Goal: Task Accomplishment & Management: Use online tool/utility

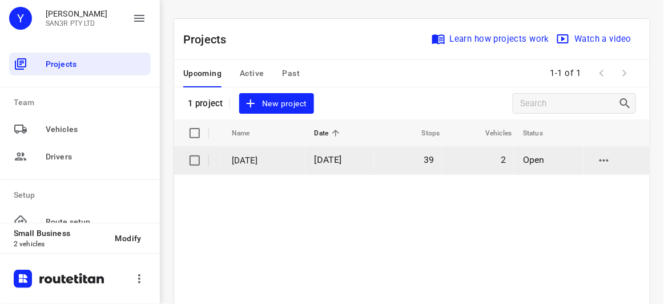
click at [267, 160] on p "[DATE]" at bounding box center [265, 160] width 66 height 13
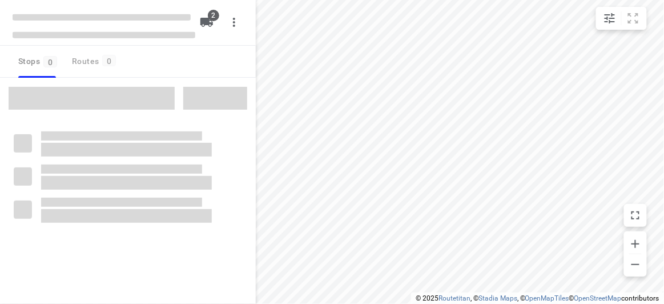
type input "distance"
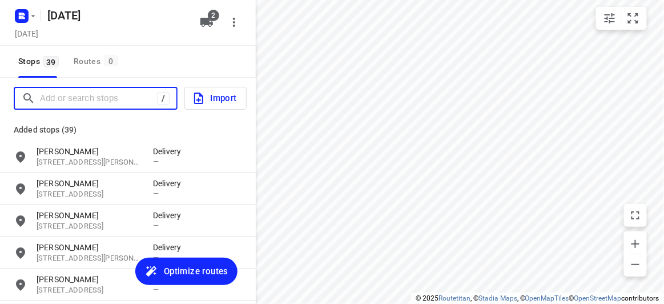
click at [75, 104] on input "Add or search stops" at bounding box center [98, 99] width 117 height 18
paste input "[STREET_ADDRESS]"
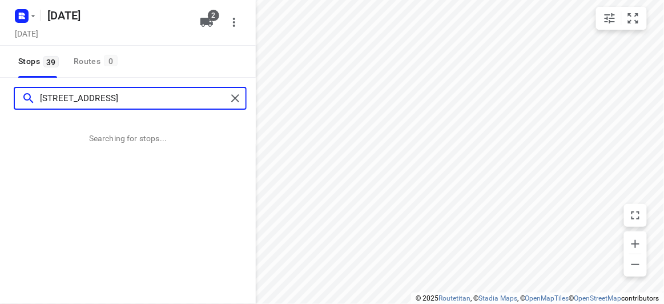
type input "[STREET_ADDRESS]"
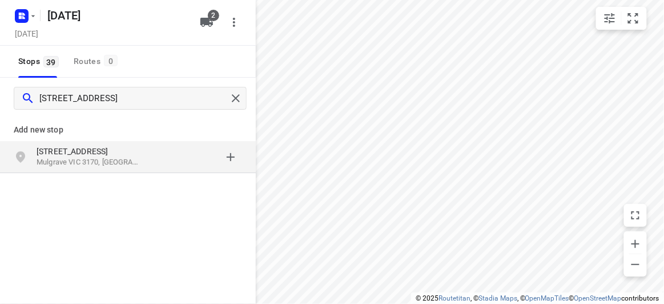
click at [108, 161] on p "Mulgrave VIC 3170, [GEOGRAPHIC_DATA]" at bounding box center [89, 162] width 105 height 11
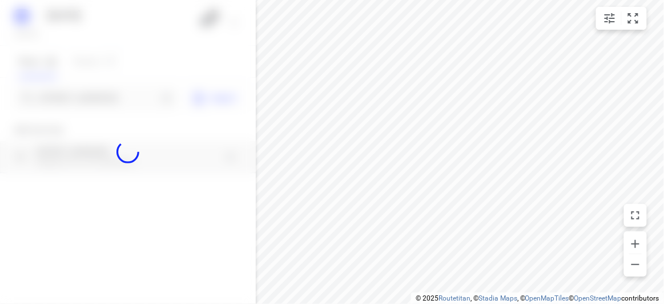
click at [95, 96] on div at bounding box center [128, 152] width 256 height 304
click at [72, 98] on div at bounding box center [128, 152] width 256 height 304
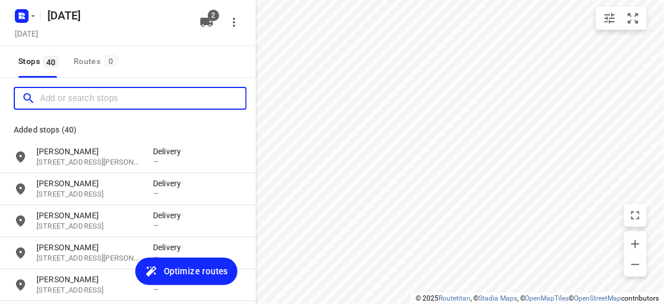
click at [72, 98] on input "Add or search stops" at bounding box center [142, 99] width 205 height 18
paste input "[STREET_ADDRESS]"
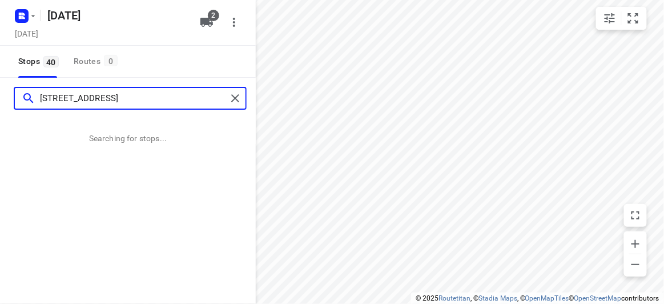
click at [62, 100] on input "[STREET_ADDRESS]" at bounding box center [133, 99] width 187 height 18
drag, startPoint x: 59, startPoint y: 100, endPoint x: 25, endPoint y: 99, distance: 34.3
click at [25, 99] on div "[STREET_ADDRESS]" at bounding box center [124, 99] width 205 height 18
type input "[STREET_ADDRESS]"
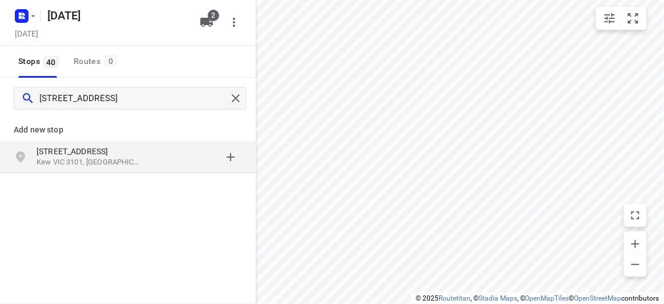
click at [120, 167] on p "Kew VIC 3101, [GEOGRAPHIC_DATA]" at bounding box center [89, 162] width 105 height 11
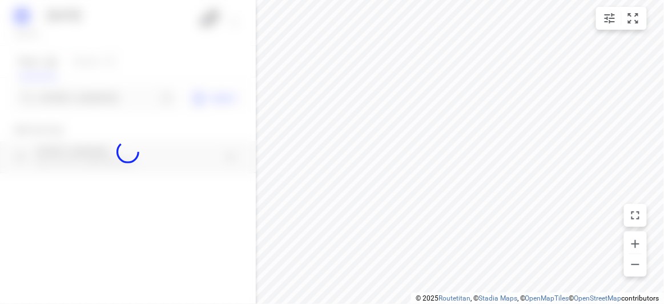
click at [84, 106] on div at bounding box center [128, 152] width 256 height 304
click at [83, 98] on div at bounding box center [128, 152] width 256 height 304
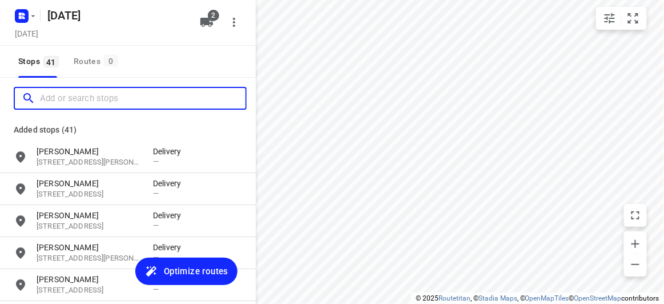
paste input "[STREET_ADDRESS]"
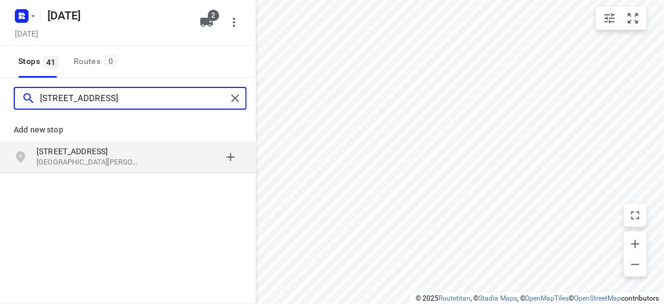
type input "[STREET_ADDRESS]"
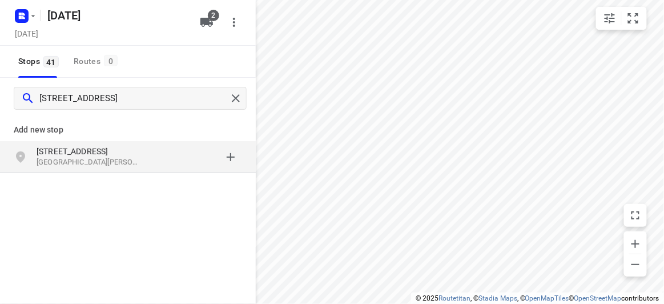
click at [112, 162] on p "[GEOGRAPHIC_DATA][PERSON_NAME]" at bounding box center [89, 162] width 105 height 11
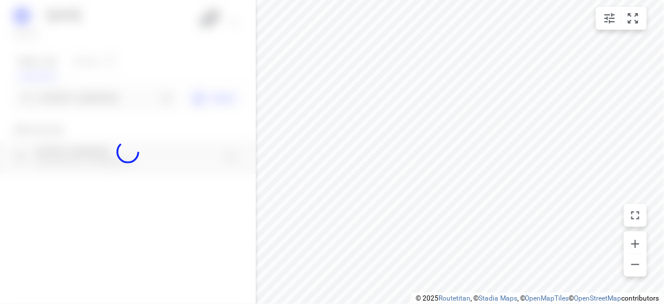
click at [90, 95] on div at bounding box center [128, 152] width 256 height 304
click at [90, 95] on input "[STREET_ADDRESS]" at bounding box center [99, 99] width 118 height 18
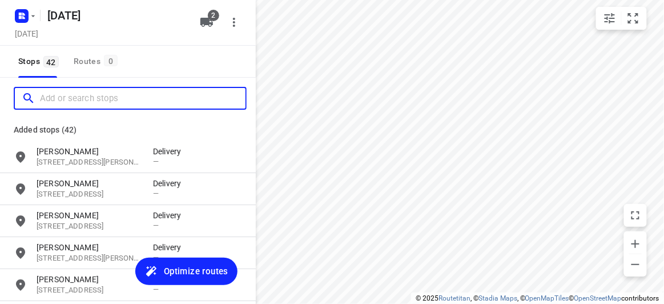
paste input "[STREET_ADDRESS][PERSON_NAME]"
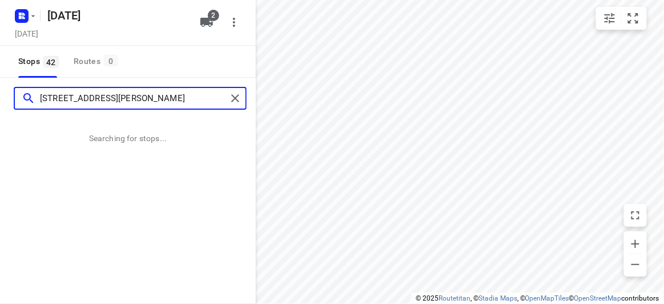
type input "[STREET_ADDRESS][PERSON_NAME]"
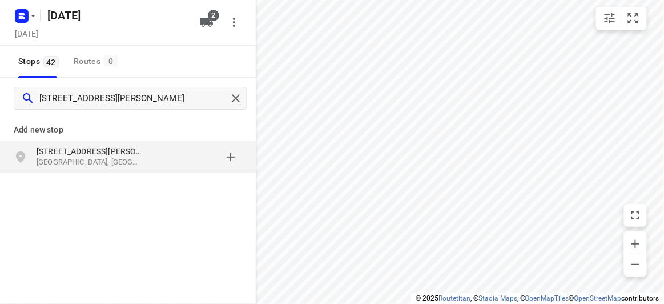
click at [16, 126] on p "Add new stop" at bounding box center [128, 130] width 228 height 14
click at [39, 153] on p "[STREET_ADDRESS][PERSON_NAME]" at bounding box center [89, 151] width 105 height 11
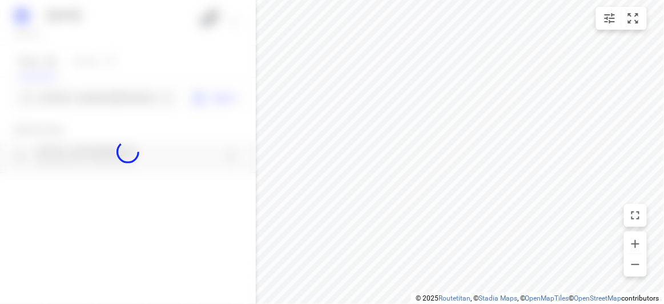
click at [57, 99] on div at bounding box center [128, 152] width 256 height 304
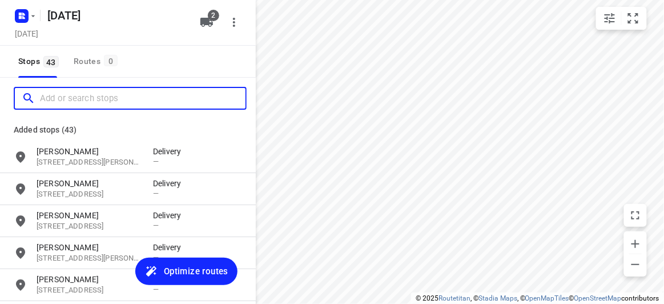
paste input "[STREET_ADDRESS]"
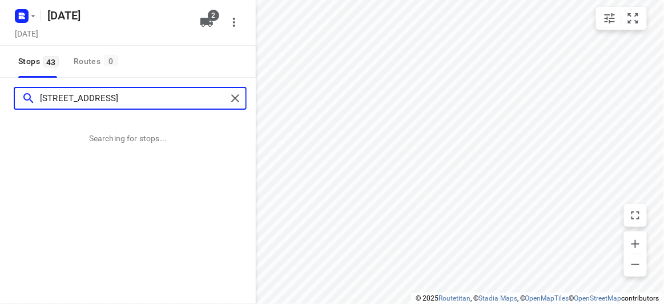
type input "[STREET_ADDRESS]"
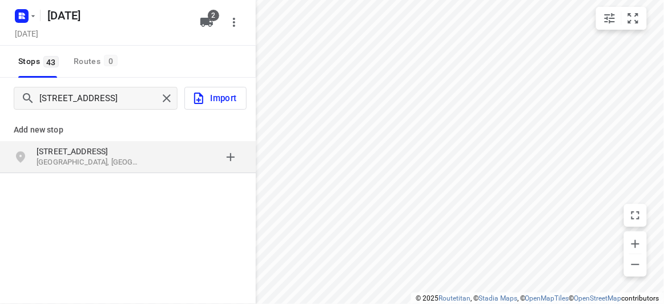
drag, startPoint x: 45, startPoint y: 131, endPoint x: 65, endPoint y: 155, distance: 30.4
click at [45, 132] on p "Add new stop" at bounding box center [128, 130] width 228 height 14
click at [65, 154] on p "[STREET_ADDRESS]" at bounding box center [89, 151] width 105 height 11
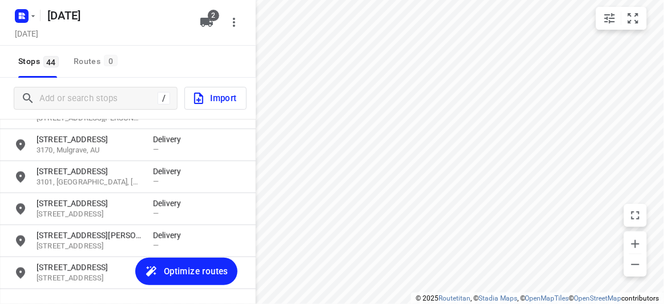
scroll to position [1296, 0]
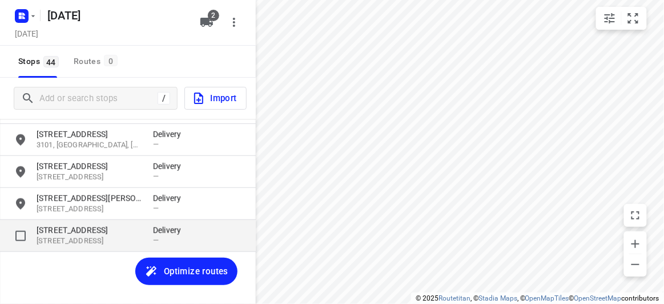
click at [77, 230] on p "[STREET_ADDRESS]" at bounding box center [89, 229] width 105 height 11
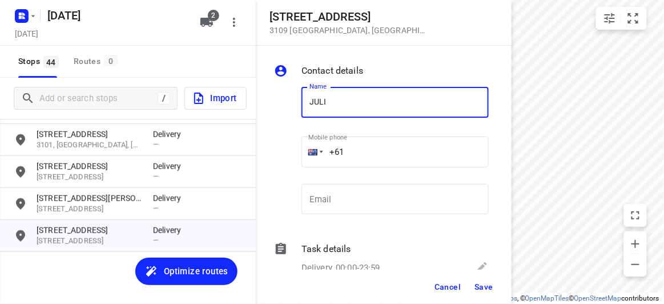
type input "[PERSON_NAME]"
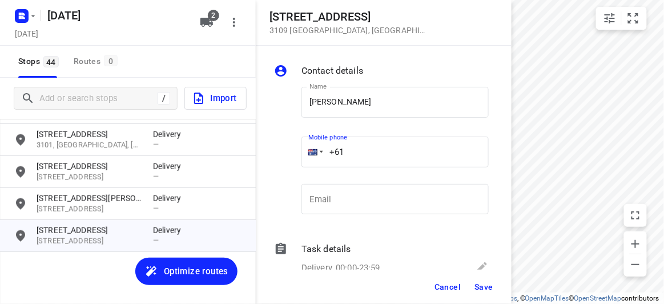
click at [353, 154] on input "+61" at bounding box center [394, 151] width 187 height 31
paste input "421077917"
type input "[PHONE_NUMBER]"
click at [485, 287] on span "Save" at bounding box center [483, 286] width 19 height 9
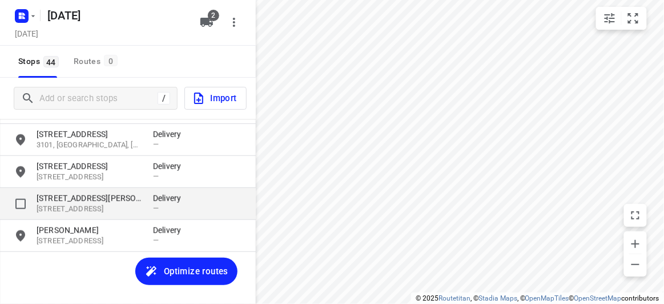
click at [80, 204] on p "[STREET_ADDRESS]" at bounding box center [89, 209] width 105 height 11
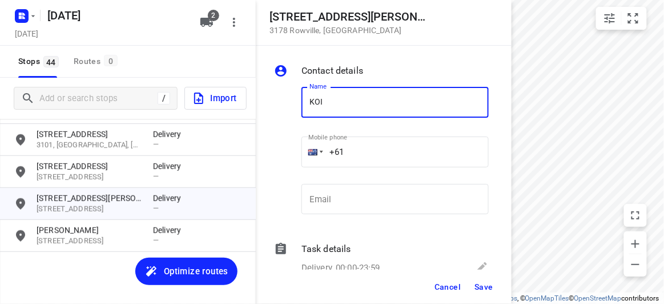
type input "[PERSON_NAME] 4/15"
click at [346, 152] on input "+61" at bounding box center [394, 151] width 187 height 31
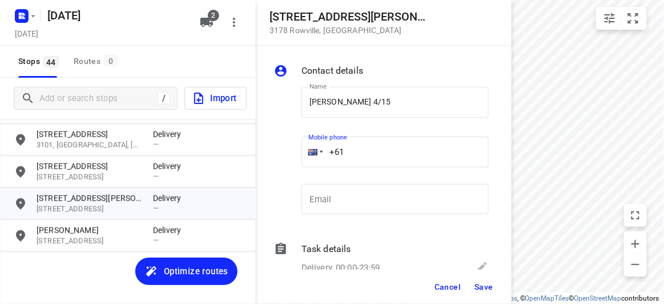
paste input "449039836"
type input "[PHONE_NUMBER]"
click at [487, 280] on button "Save" at bounding box center [484, 286] width 28 height 21
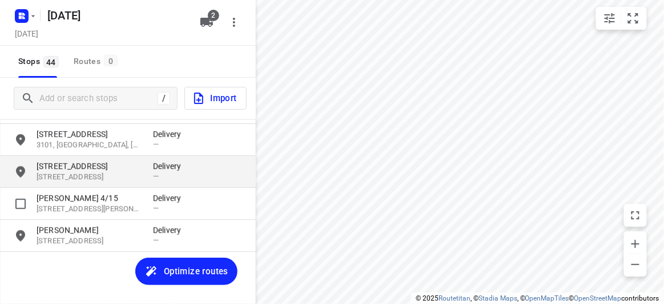
click at [54, 168] on p "[STREET_ADDRESS]" at bounding box center [89, 165] width 105 height 11
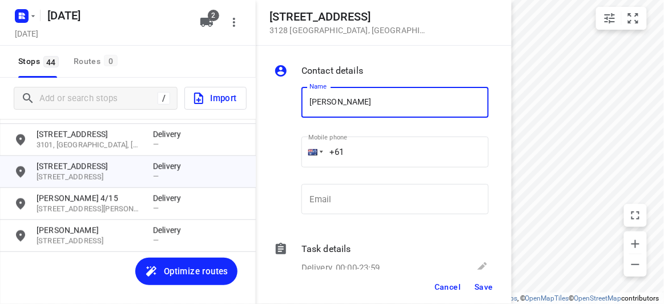
type input "[PERSON_NAME] 2/421"
click at [356, 147] on input "+61" at bounding box center [394, 151] width 187 height 31
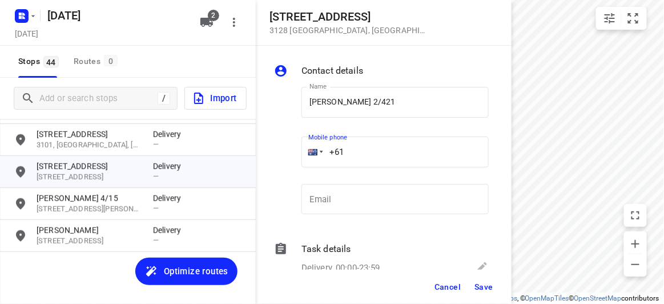
paste input "450581186"
type input "[PHONE_NUMBER]"
click at [486, 283] on span "Save" at bounding box center [483, 286] width 19 height 9
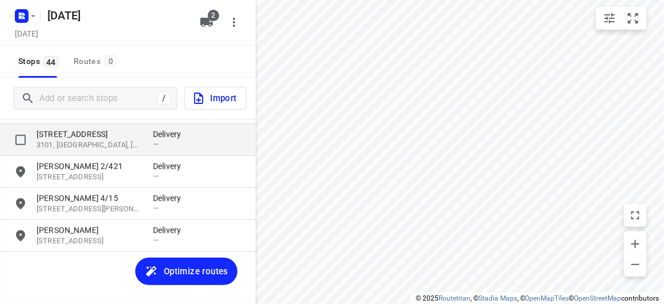
click at [67, 145] on p "3101, [GEOGRAPHIC_DATA], [GEOGRAPHIC_DATA]" at bounding box center [89, 145] width 105 height 11
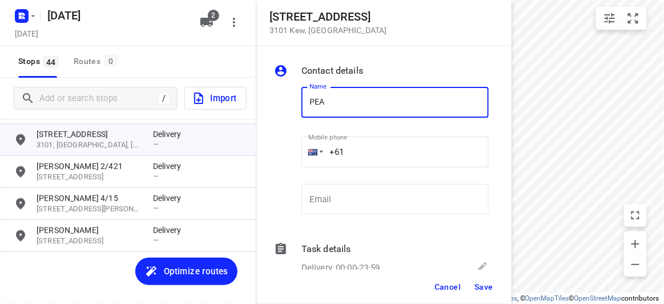
type input "[PERSON_NAME] 302/369"
click at [349, 156] on input "+61" at bounding box center [394, 151] width 187 height 31
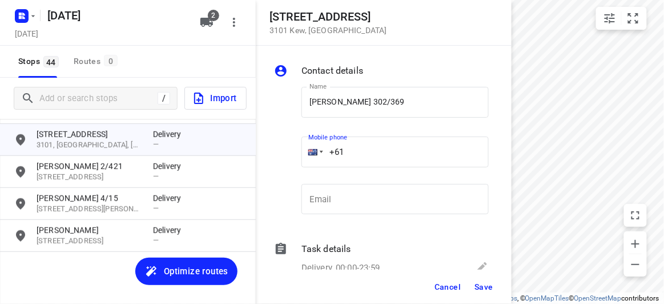
paste input "400738882"
type input "[PHONE_NUMBER]"
click at [494, 283] on button "Save" at bounding box center [484, 286] width 28 height 21
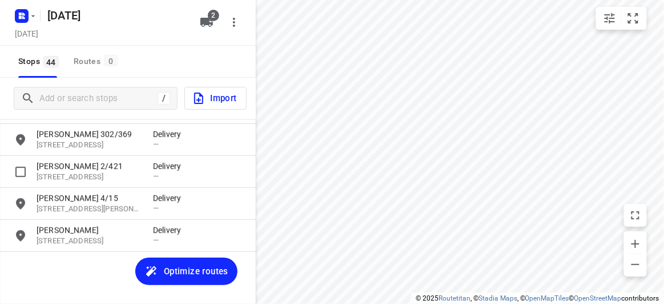
scroll to position [1192, 0]
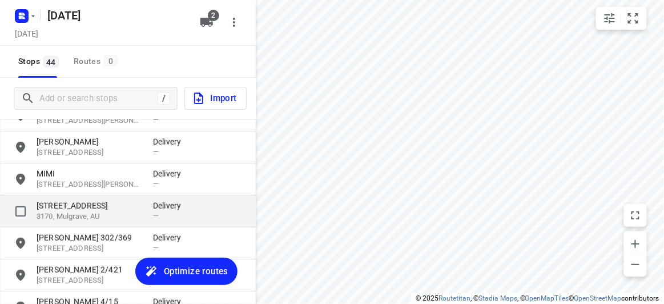
click at [68, 202] on p "[STREET_ADDRESS]" at bounding box center [89, 205] width 105 height 11
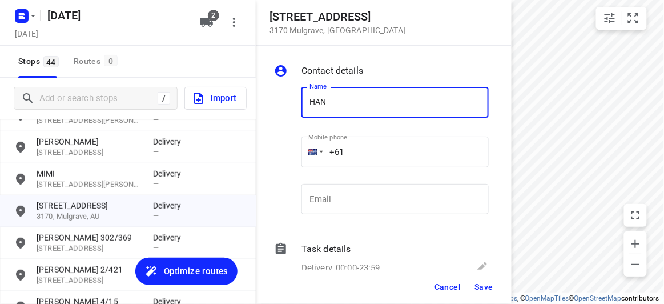
type input "HAN"
click at [366, 142] on input "+61" at bounding box center [394, 151] width 187 height 31
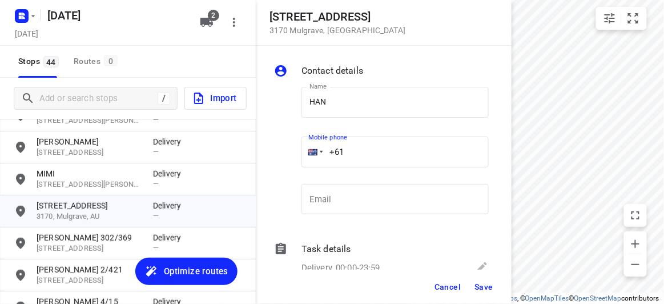
paste input "450569255"
type input "[PHONE_NUMBER]"
click at [489, 284] on span "Save" at bounding box center [483, 286] width 19 height 9
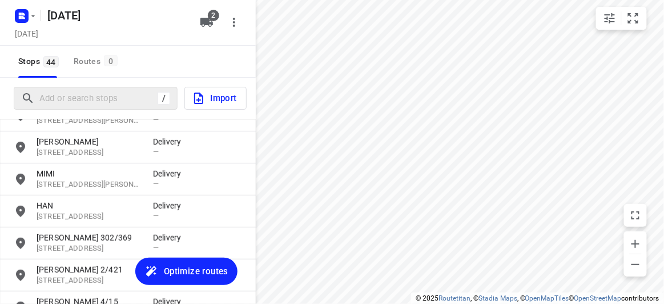
drag, startPoint x: 102, startPoint y: 78, endPoint x: 102, endPoint y: 92, distance: 14.3
click at [102, 78] on div "/ Import" at bounding box center [128, 98] width 256 height 41
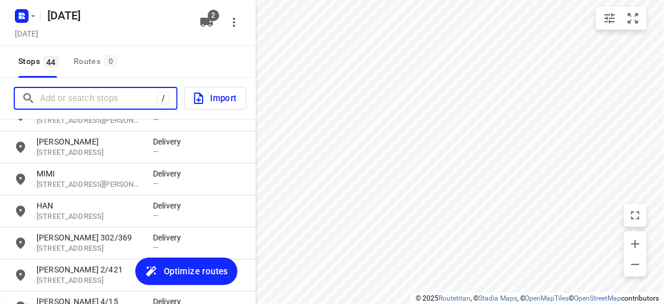
click at [101, 93] on input "Add or search stops" at bounding box center [98, 99] width 117 height 18
paste input "[STREET_ADDRESS]"
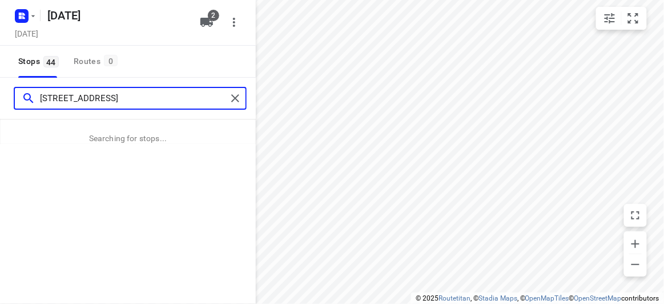
type input "[STREET_ADDRESS]"
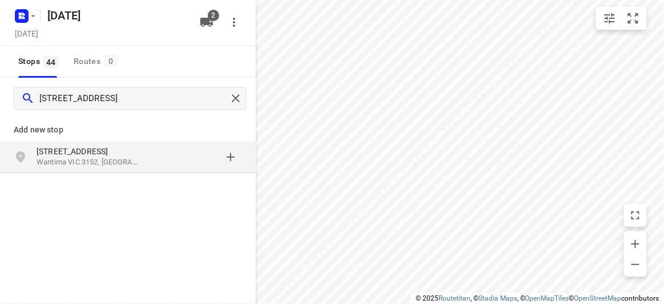
click at [187, 191] on div "Add new stop [STREET_ADDRESS]" at bounding box center [128, 183] width 256 height 128
click at [165, 164] on div "grid" at bounding box center [197, 157] width 89 height 23
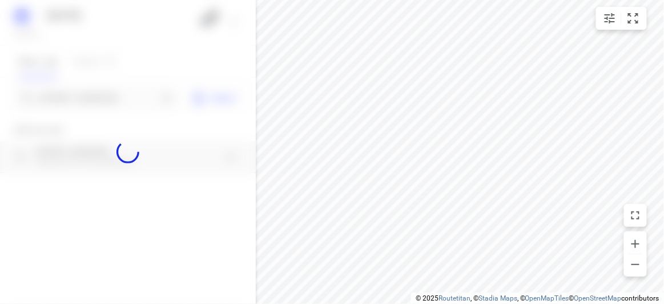
click at [83, 95] on div at bounding box center [128, 152] width 256 height 304
click at [83, 95] on div "[DATE], Aug 30 2 Stops 44 Routes 0 [GEOGRAPHIC_DATA] Import Add new stop [STREE…" at bounding box center [128, 152] width 256 height 304
paste input "[STREET_ADDRESS]"
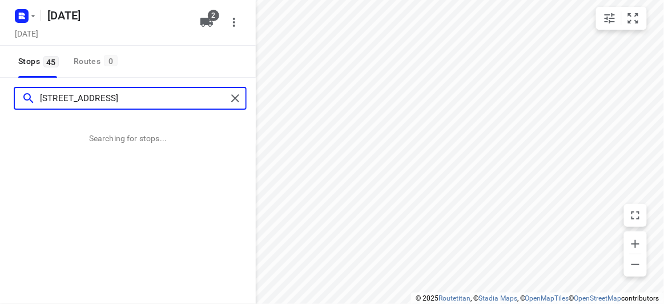
scroll to position [0, 0]
type input "[STREET_ADDRESS]"
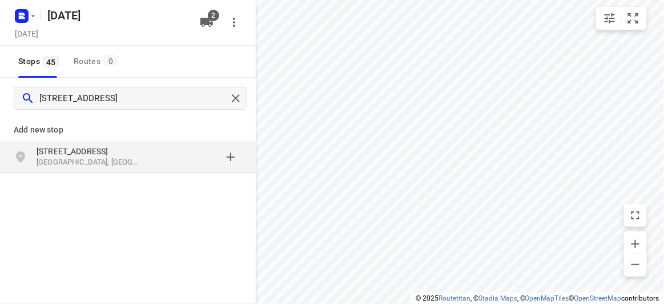
click at [72, 166] on p "[GEOGRAPHIC_DATA], [GEOGRAPHIC_DATA]" at bounding box center [89, 162] width 105 height 11
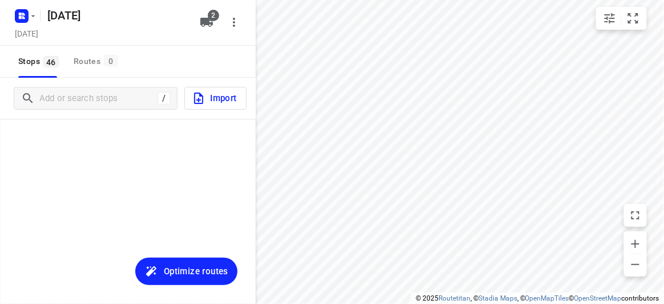
scroll to position [1360, 0]
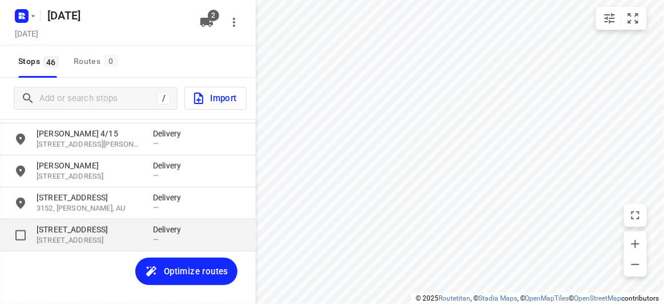
click at [115, 234] on p "[STREET_ADDRESS]" at bounding box center [89, 229] width 105 height 11
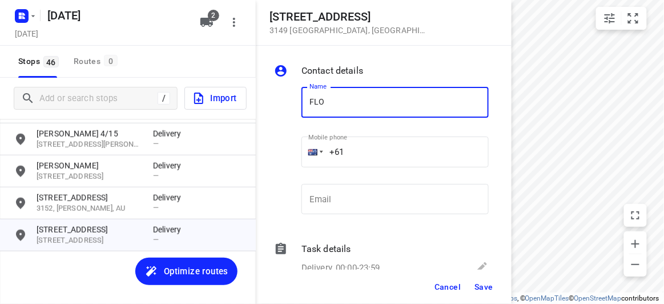
type input "[PERSON_NAME] 3/436"
drag, startPoint x: 360, startPoint y: 154, endPoint x: 304, endPoint y: 159, distance: 56.8
click at [304, 159] on div "+61" at bounding box center [394, 151] width 187 height 31
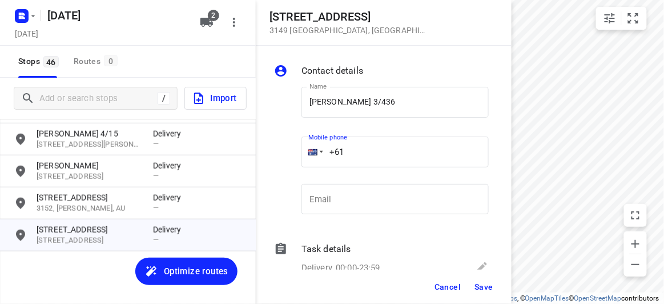
paste input "468493238"
type input "[PHONE_NUMBER]"
click at [485, 293] on button "Save" at bounding box center [484, 286] width 28 height 21
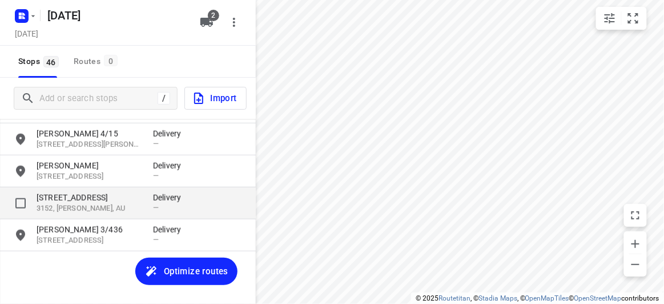
click at [111, 198] on p "[STREET_ADDRESS]" at bounding box center [89, 197] width 105 height 11
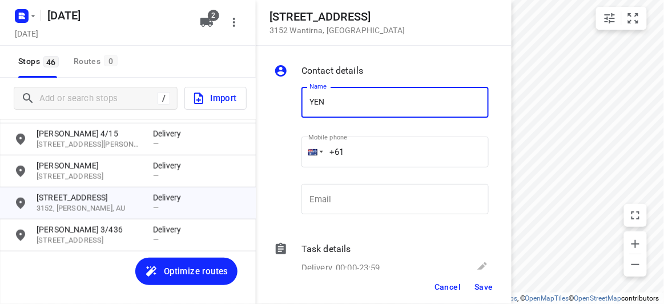
type input "[PERSON_NAME]"
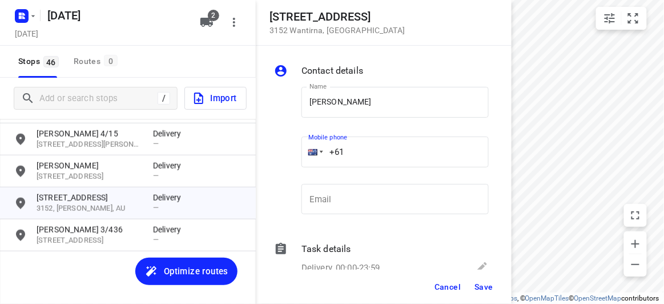
drag, startPoint x: 365, startPoint y: 144, endPoint x: 296, endPoint y: 158, distance: 70.4
click at [296, 156] on div "Name [PERSON_NAME] Name Mobile phone +61 ​ Email Email" at bounding box center [381, 153] width 219 height 151
paste input "450705388"
type input "[PHONE_NUMBER]"
click at [480, 288] on span "Save" at bounding box center [483, 286] width 19 height 9
